Goal: Transaction & Acquisition: Purchase product/service

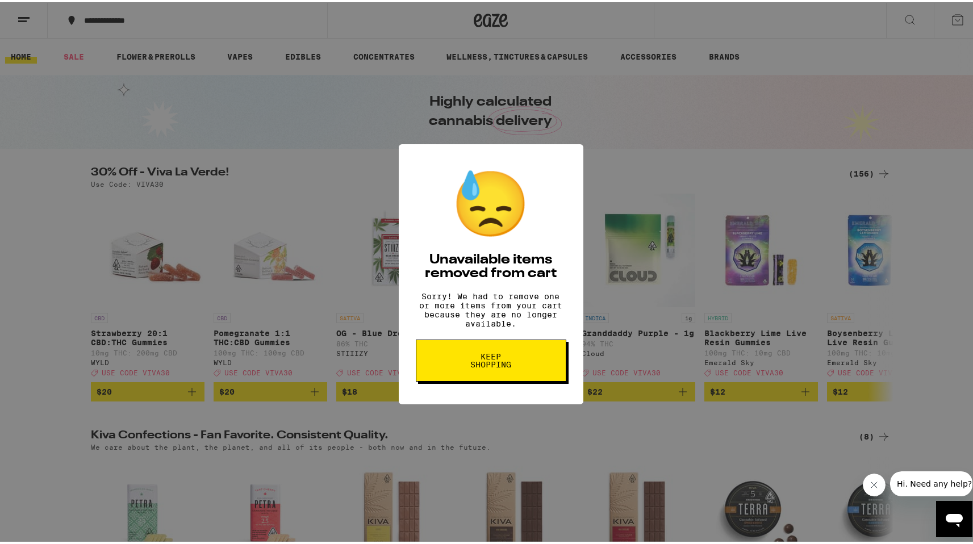
click at [478, 366] on span "Keep Shopping" at bounding box center [491, 358] width 58 height 16
